Goal: Book appointment/travel/reservation

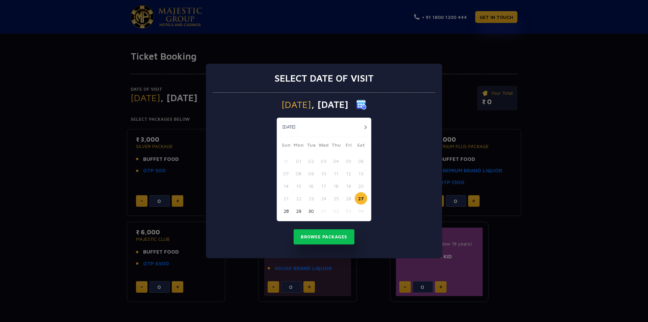
click at [367, 107] on img at bounding box center [361, 105] width 10 height 10
click at [367, 104] on img at bounding box center [361, 105] width 10 height 10
click at [309, 207] on button "30" at bounding box center [311, 211] width 12 height 12
click at [316, 239] on button "Browse Packages" at bounding box center [324, 237] width 61 height 16
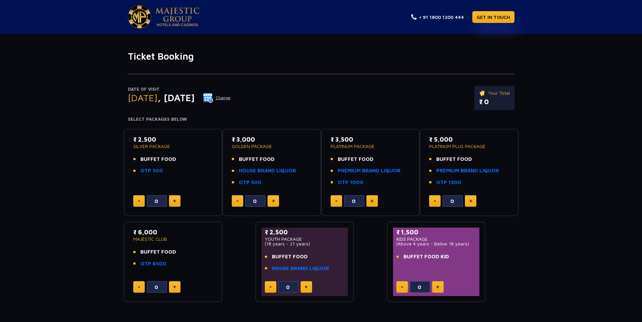
click at [174, 201] on img at bounding box center [174, 200] width 3 height 3
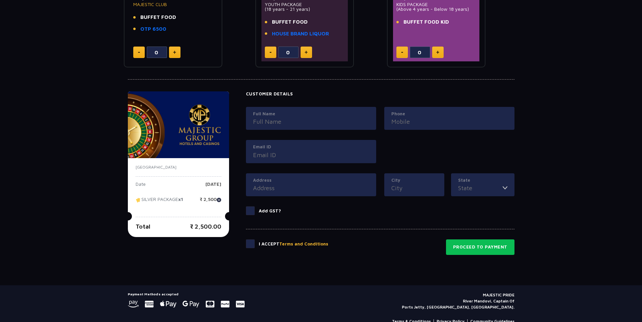
scroll to position [249, 0]
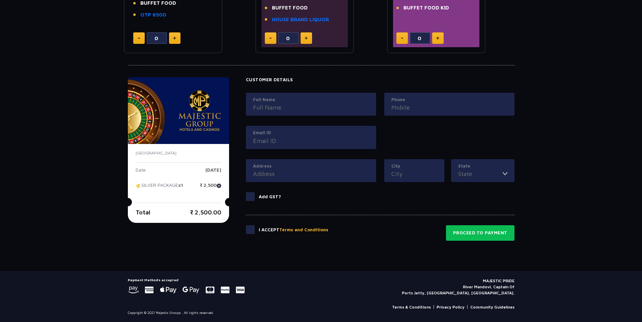
click at [220, 186] on img at bounding box center [219, 186] width 5 height 5
type input "0"
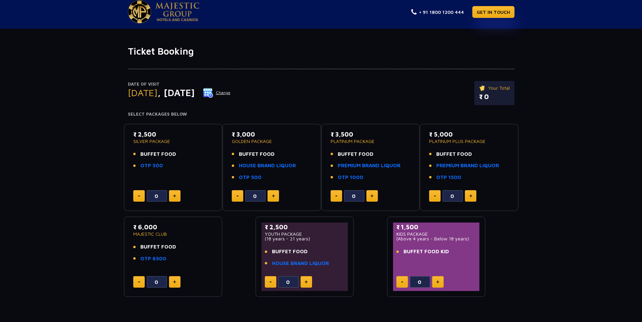
scroll to position [0, 0]
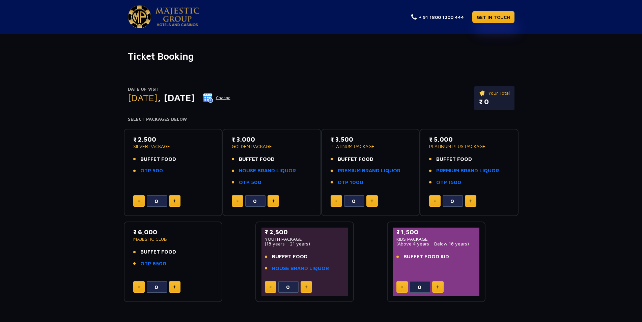
click at [231, 100] on button "Change" at bounding box center [217, 97] width 28 height 11
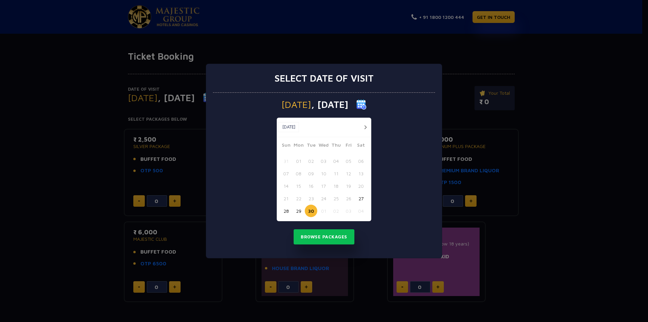
click at [364, 126] on button "button" at bounding box center [365, 127] width 8 height 8
click at [321, 172] on button "08" at bounding box center [323, 173] width 12 height 12
click at [319, 233] on button "Browse Packages" at bounding box center [324, 237] width 61 height 16
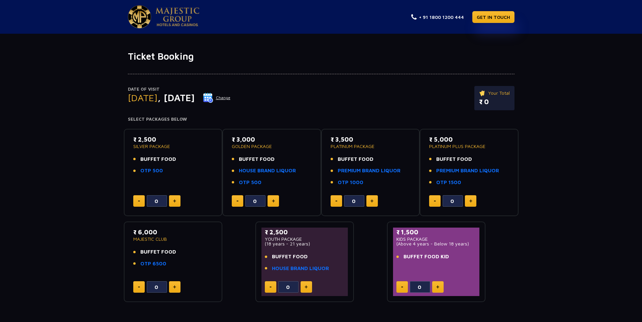
click at [180, 18] on img at bounding box center [178, 16] width 44 height 19
